Goal: Transaction & Acquisition: Purchase product/service

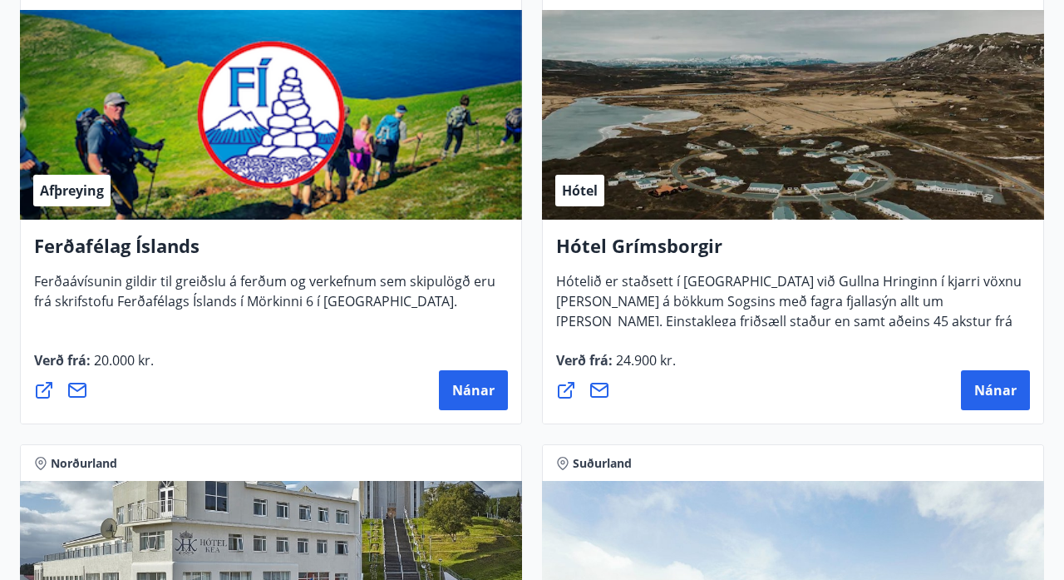
scroll to position [802, 0]
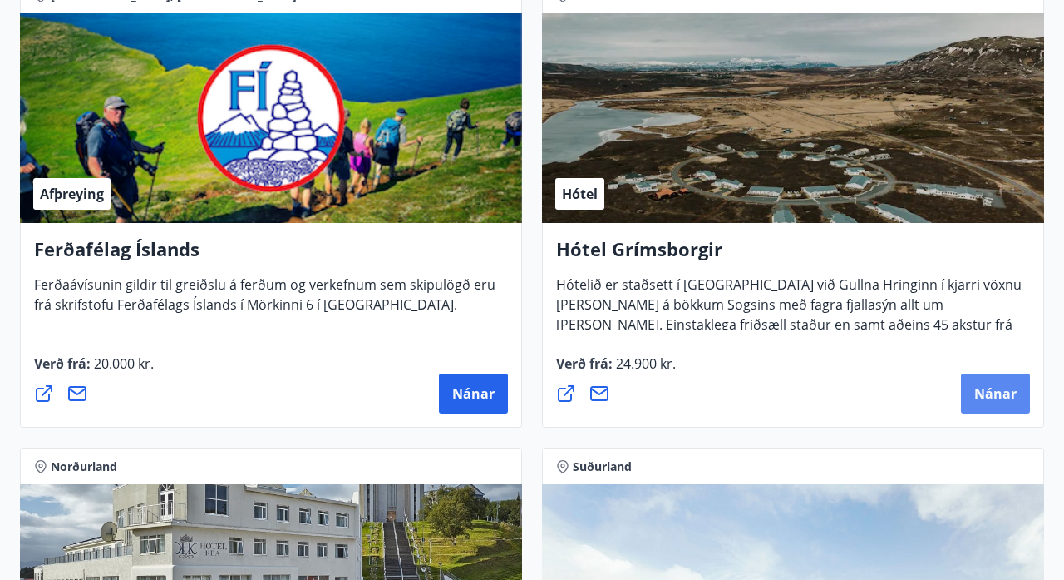
click at [1000, 381] on button "Nánar" at bounding box center [995, 393] width 69 height 40
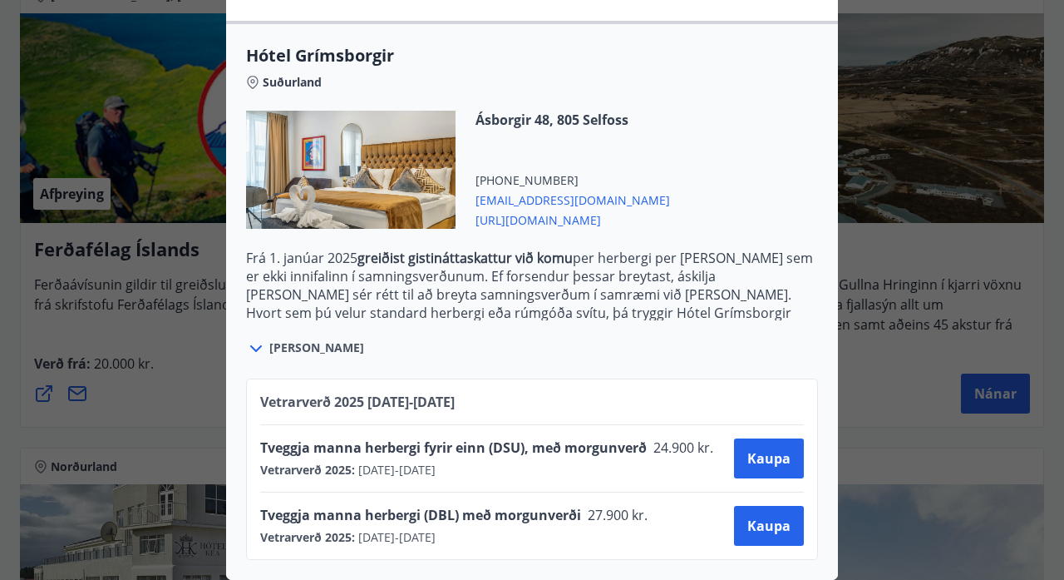
scroll to position [395, 0]
click at [766, 516] on span "Kaupa" at bounding box center [769, 525] width 43 height 18
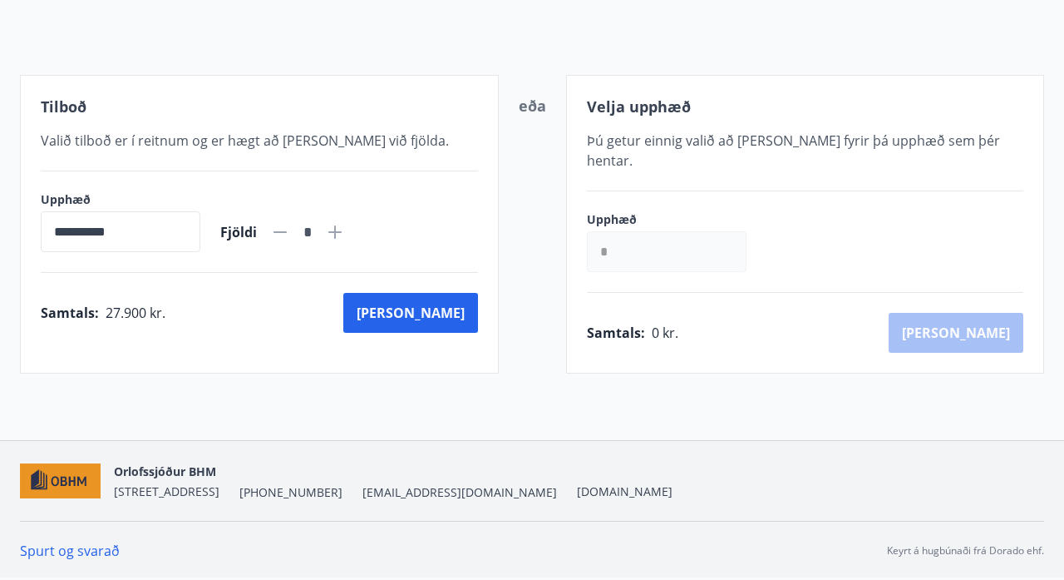
scroll to position [148, 0]
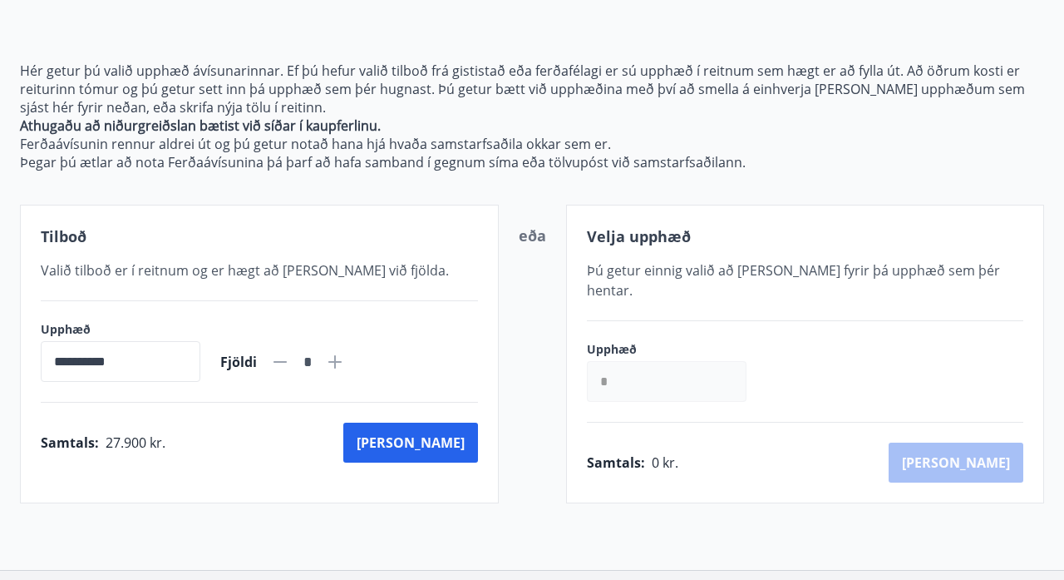
click at [342, 357] on icon at bounding box center [334, 361] width 13 height 13
type input "*"
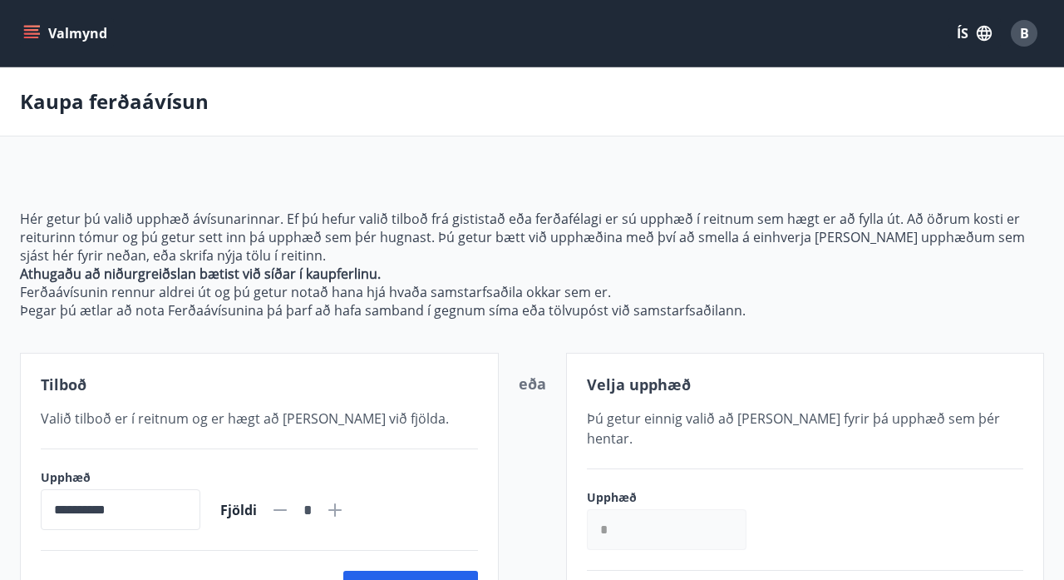
scroll to position [0, 0]
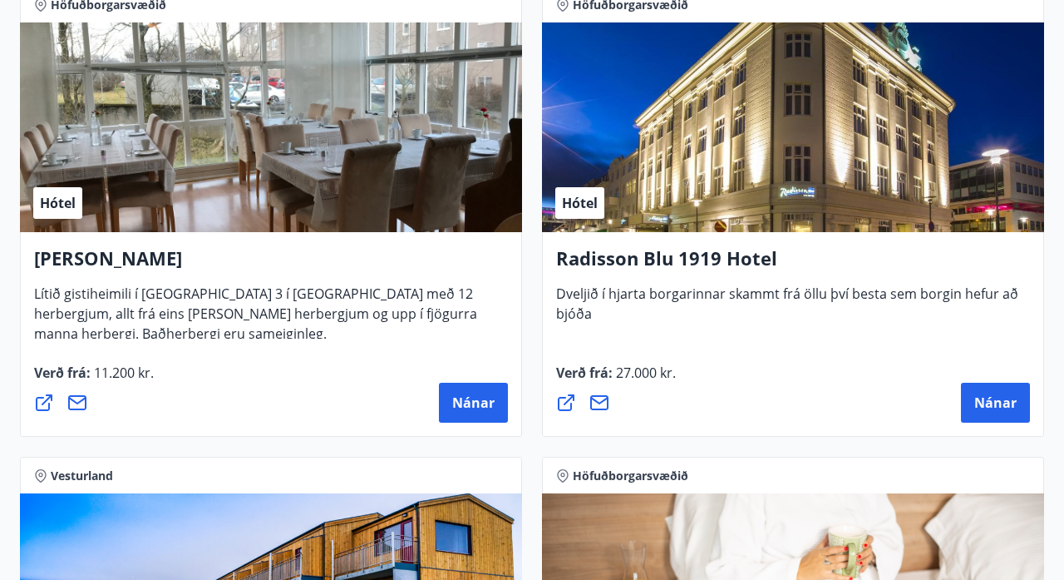
scroll to position [3612, 0]
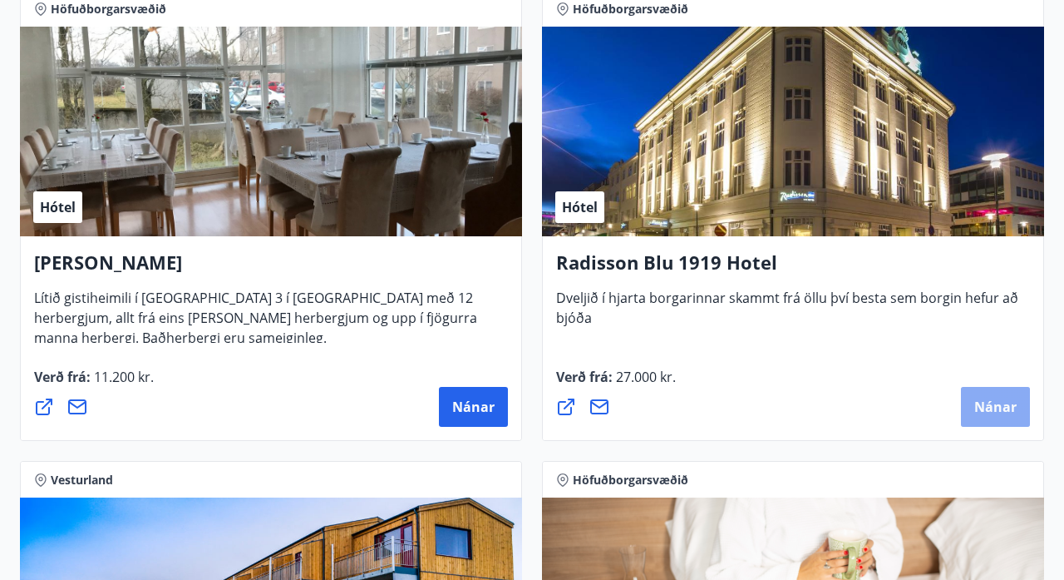
click at [997, 392] on button "Nánar" at bounding box center [995, 407] width 69 height 40
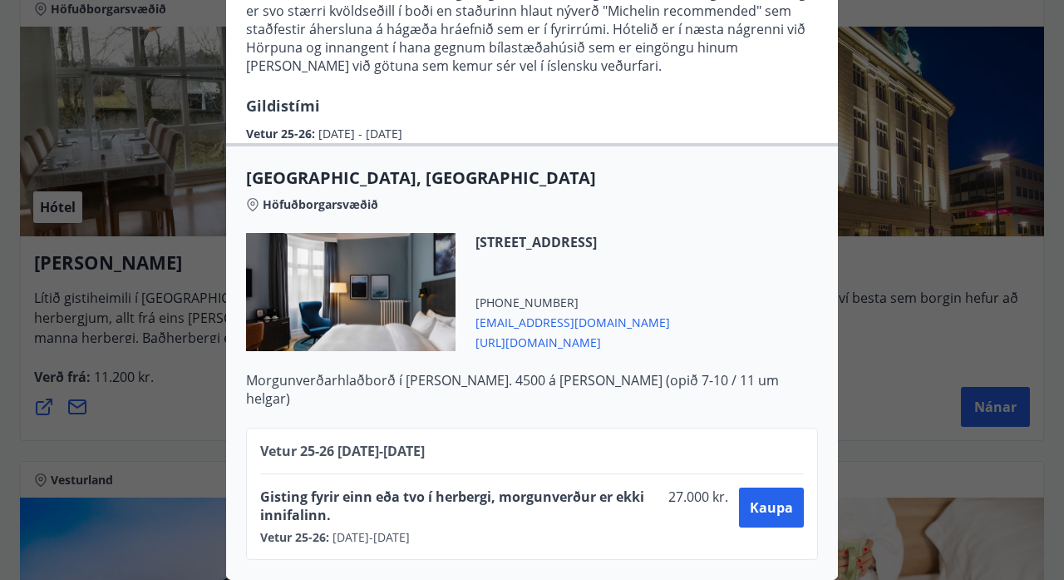
scroll to position [326, 0]
click at [774, 503] on span "Kaupa" at bounding box center [771, 507] width 43 height 18
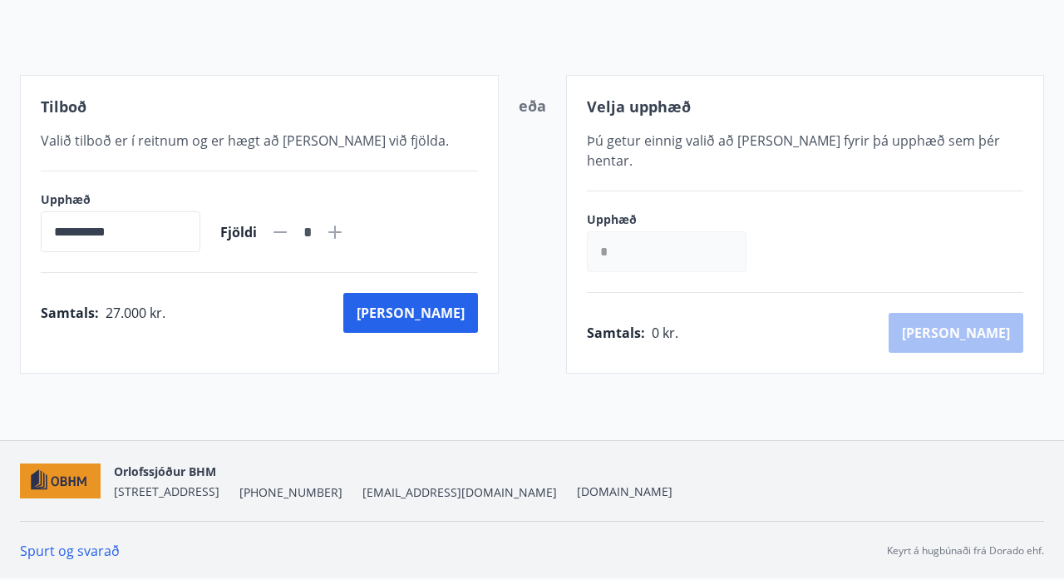
scroll to position [148, 0]
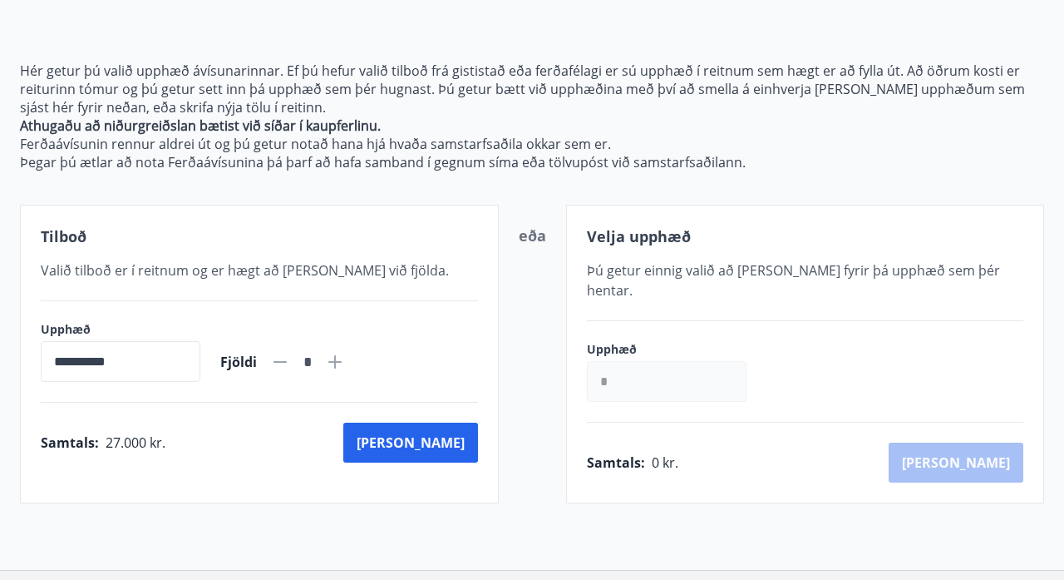
click at [336, 362] on icon at bounding box center [335, 362] width 2 height 2
click at [616, 366] on input "*" at bounding box center [667, 381] width 160 height 41
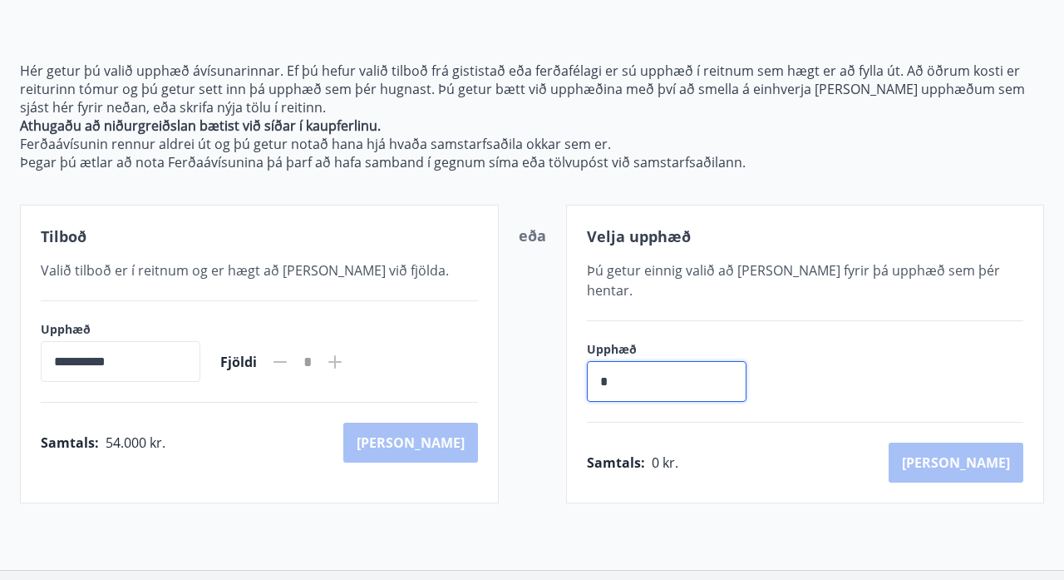
click at [290, 356] on icon at bounding box center [280, 362] width 20 height 20
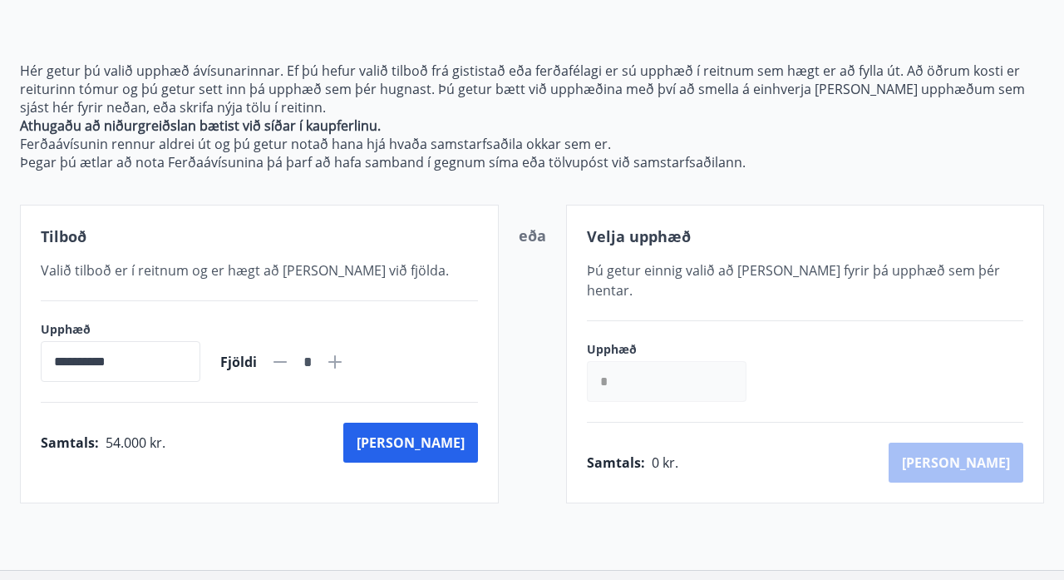
click at [290, 358] on icon at bounding box center [280, 362] width 20 height 20
type input "*"
click at [625, 361] on input "*" at bounding box center [667, 381] width 160 height 41
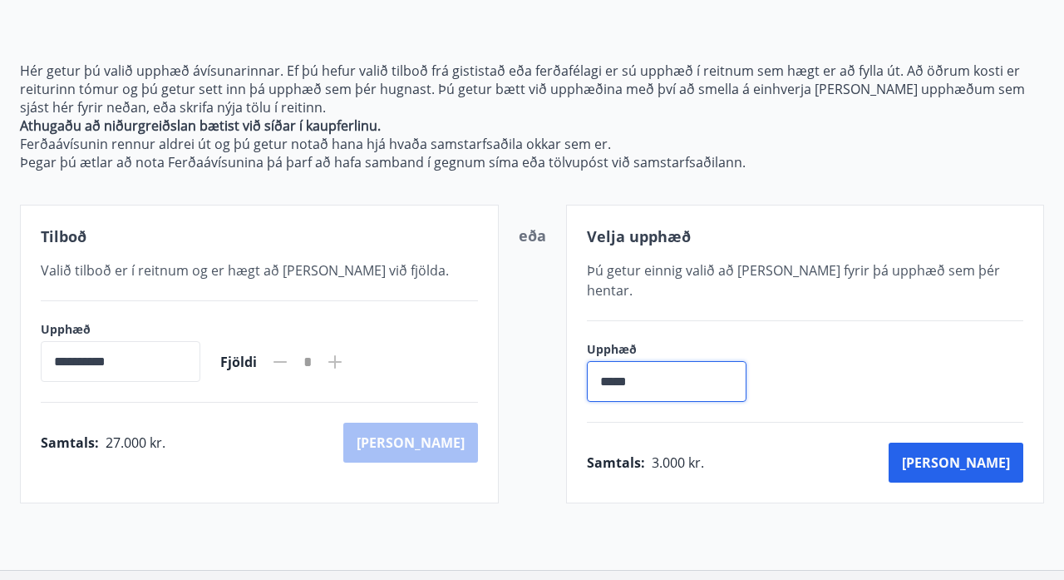
type input "******"
click at [987, 442] on button "[PERSON_NAME]" at bounding box center [956, 462] width 135 height 40
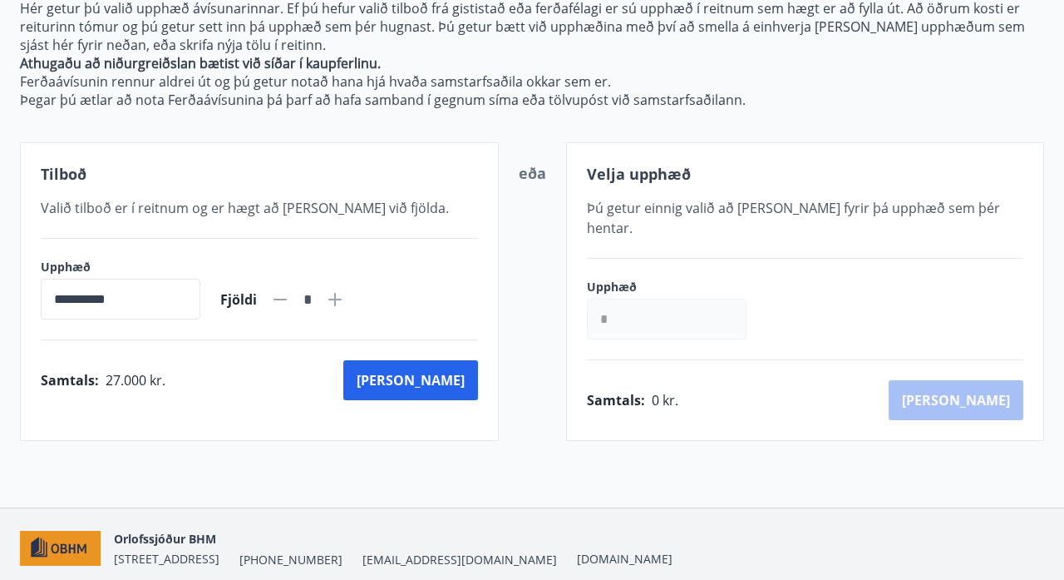
scroll to position [214, 0]
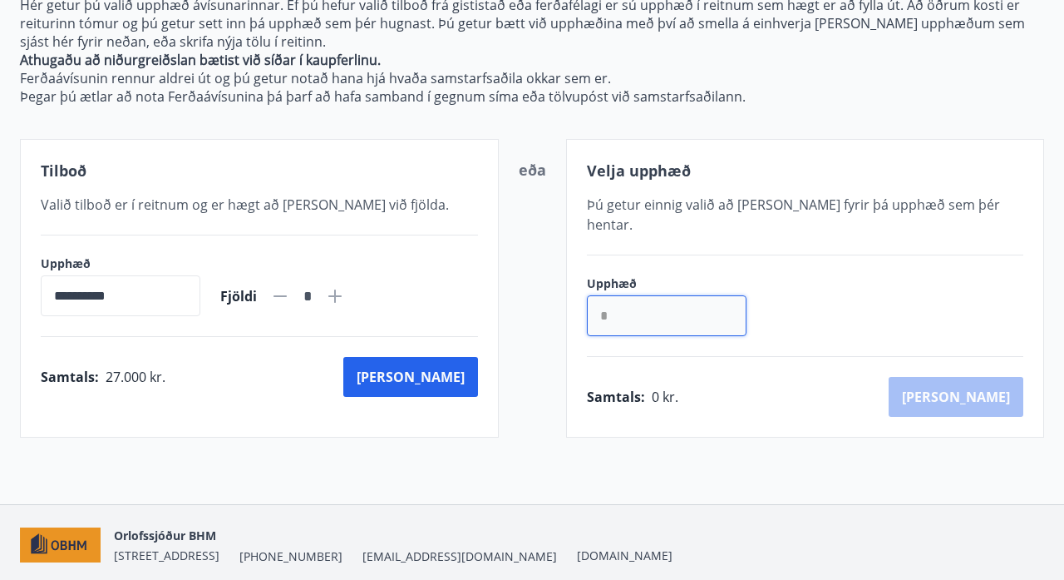
click at [616, 298] on input "*" at bounding box center [667, 315] width 160 height 41
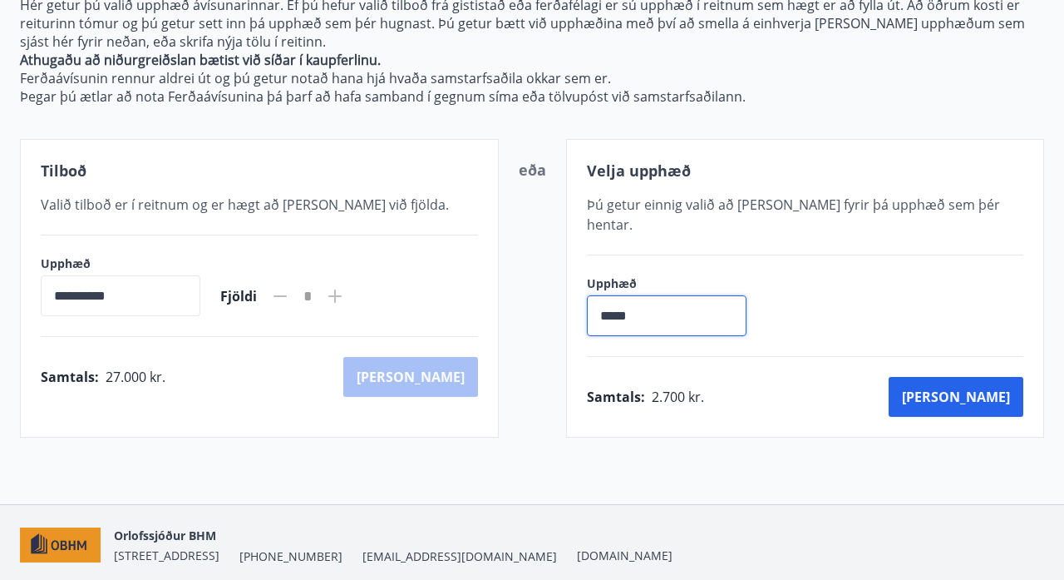
type input "******"
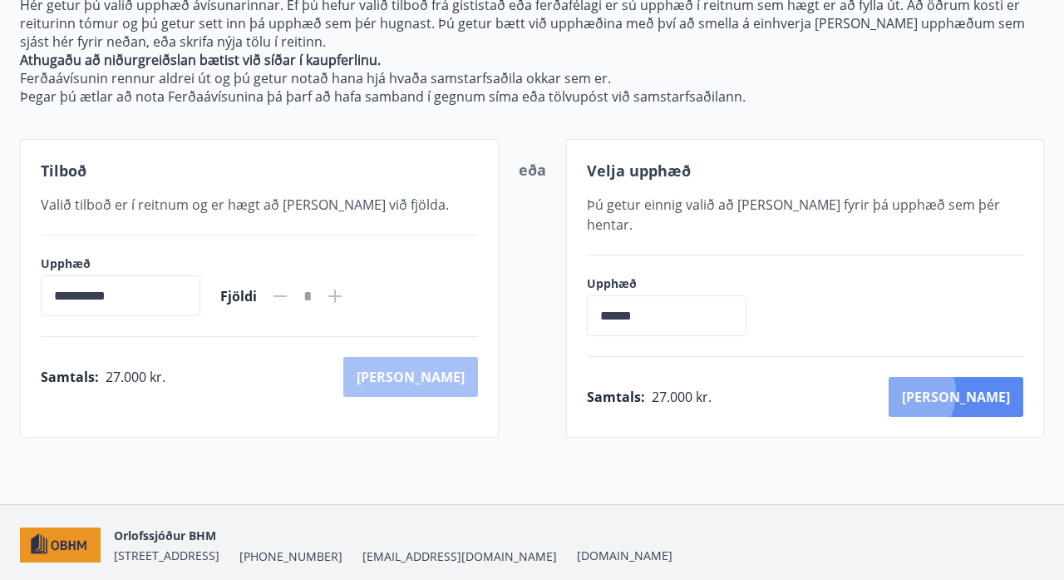
click at [972, 377] on button "[PERSON_NAME]" at bounding box center [956, 397] width 135 height 40
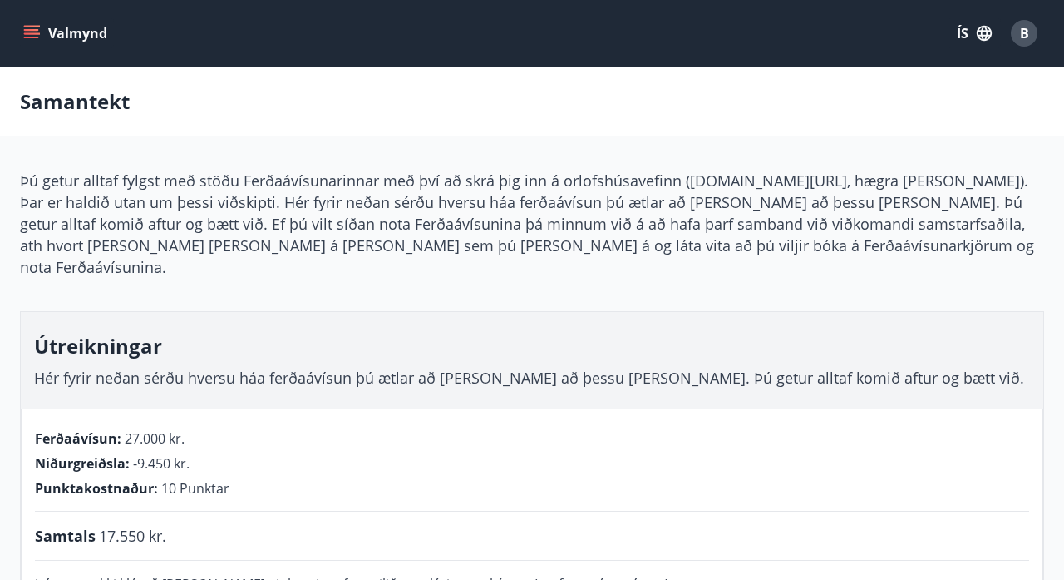
scroll to position [148, 0]
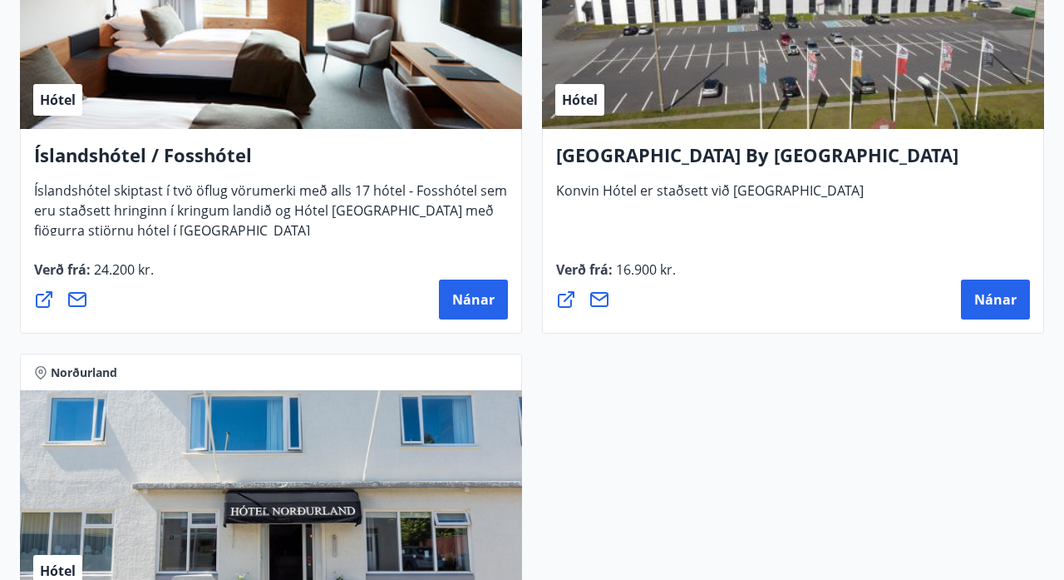
scroll to position [6075, 0]
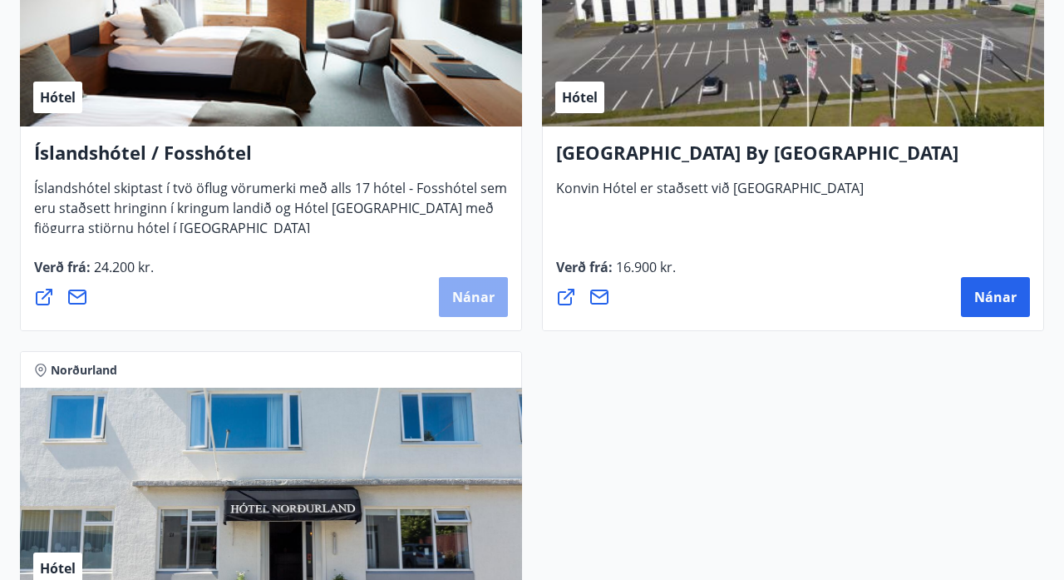
click at [466, 293] on span "Nánar" at bounding box center [473, 297] width 42 height 18
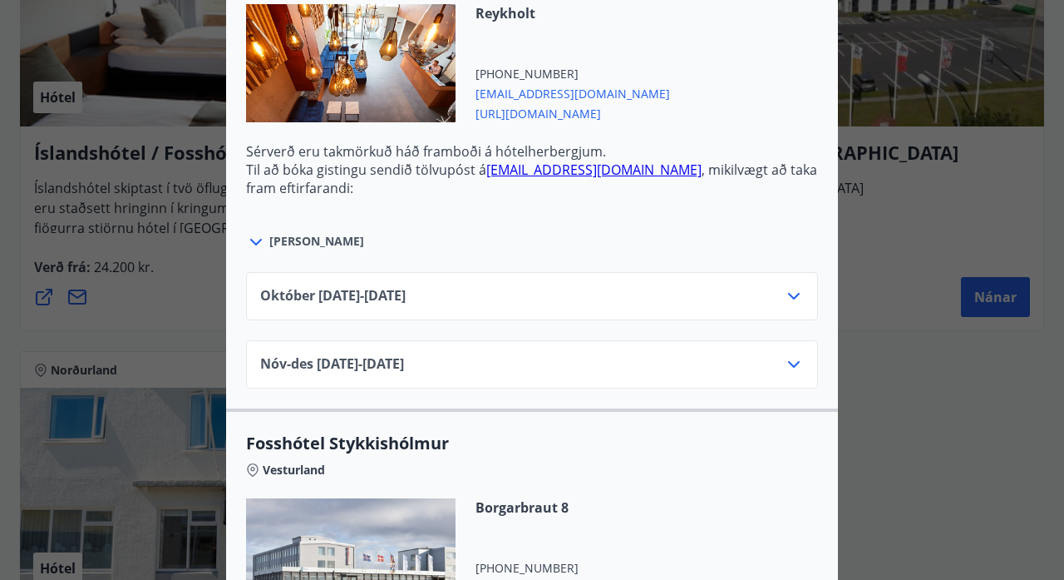
scroll to position [668, 0]
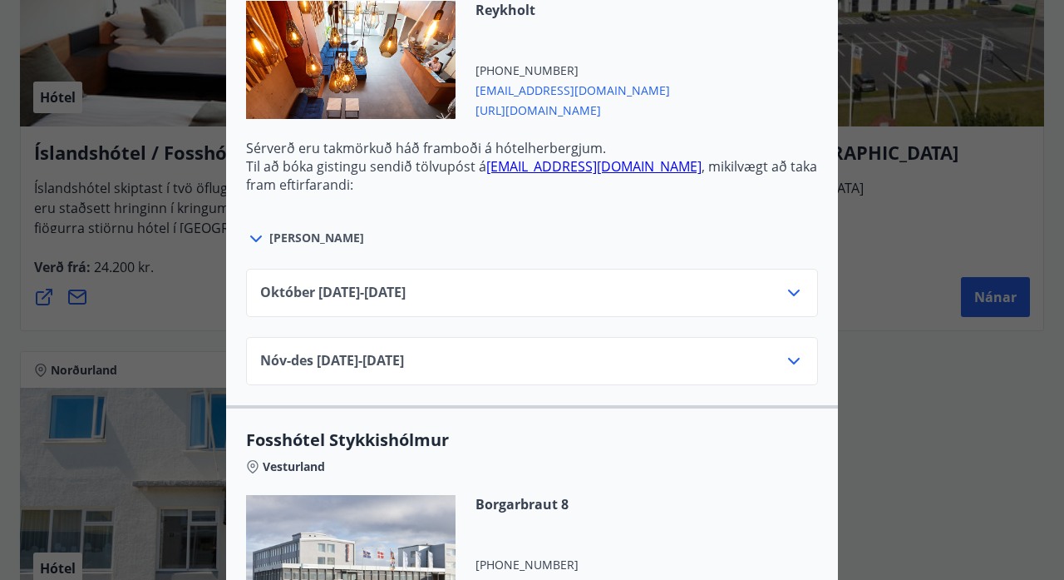
click at [798, 293] on icon at bounding box center [794, 293] width 20 height 20
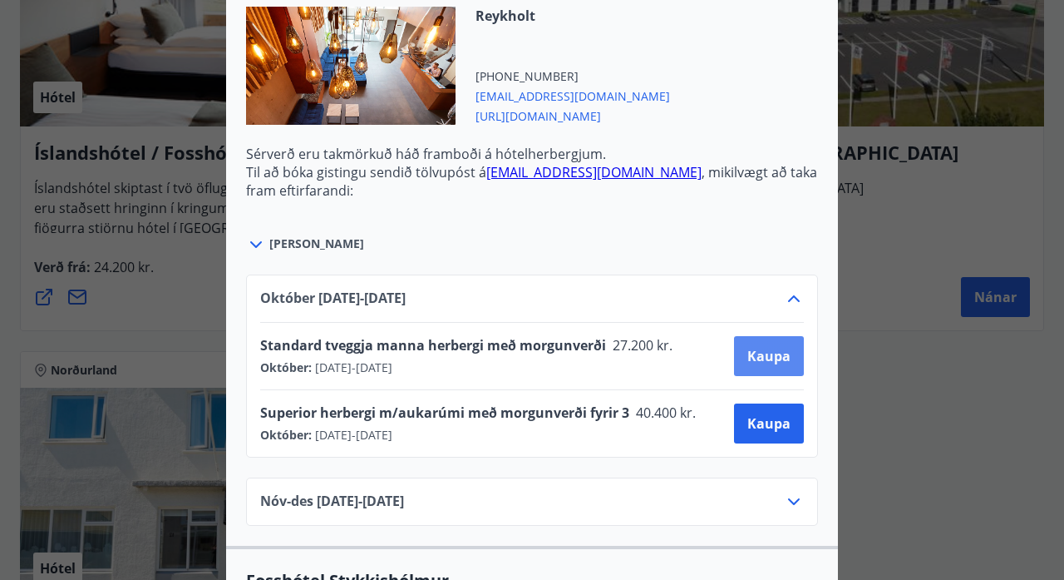
scroll to position [663, 0]
click at [769, 351] on span "Kaupa" at bounding box center [769, 355] width 43 height 18
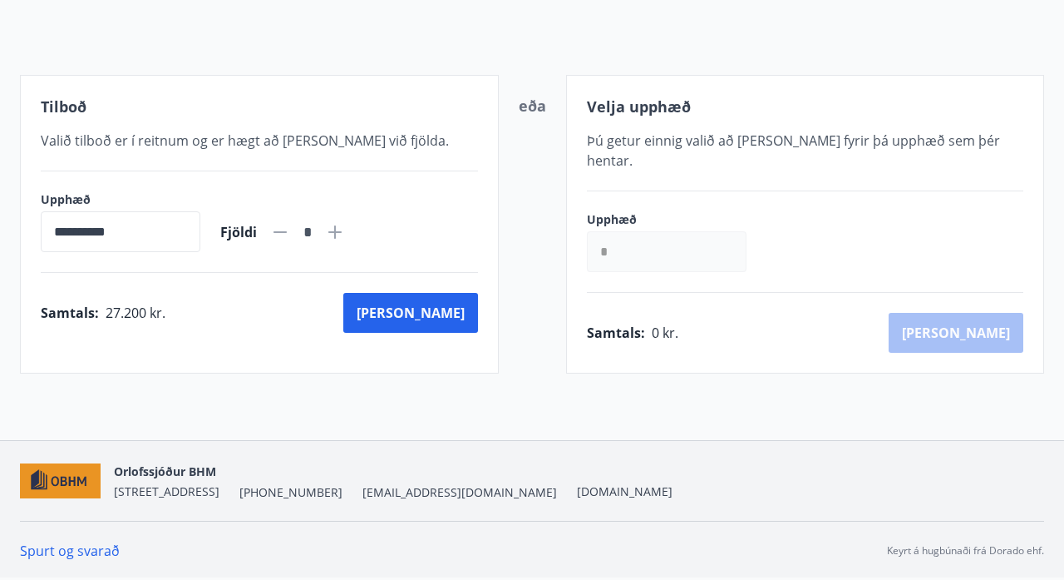
scroll to position [148, 0]
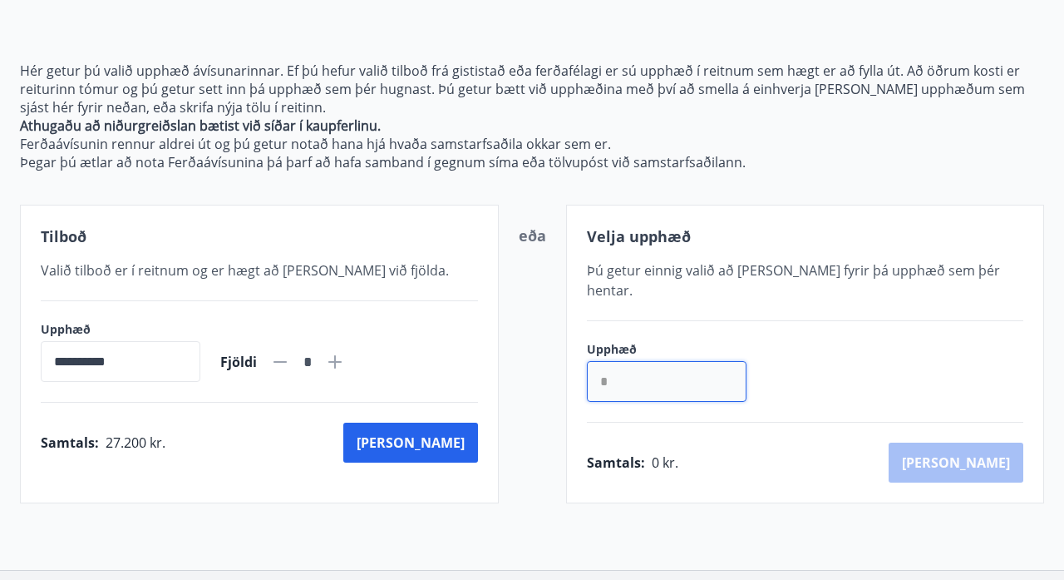
click at [630, 364] on input "*" at bounding box center [667, 381] width 160 height 41
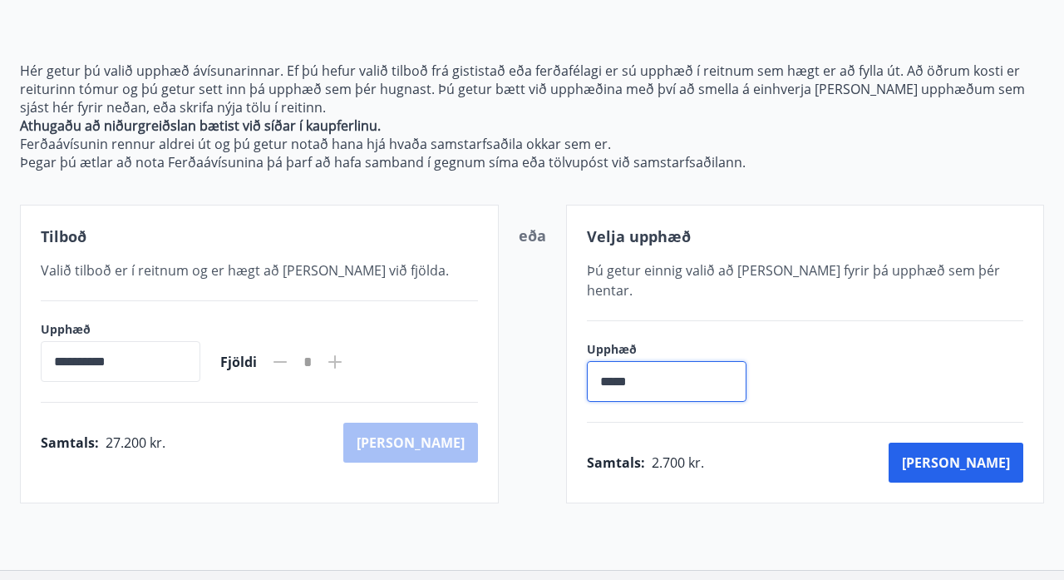
type input "******"
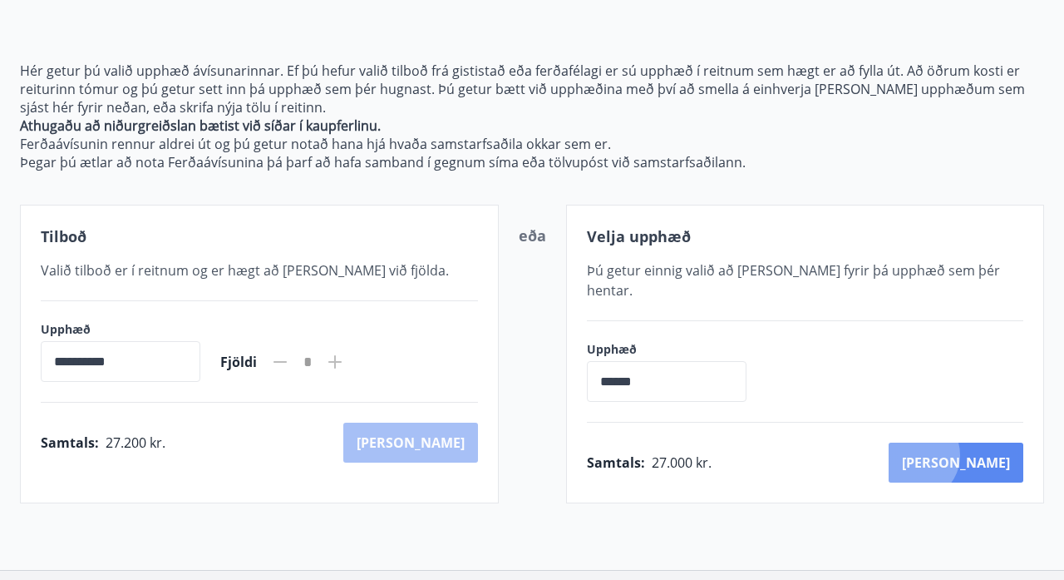
click at [988, 442] on button "[PERSON_NAME]" at bounding box center [956, 462] width 135 height 40
